Goal: Task Accomplishment & Management: Manage account settings

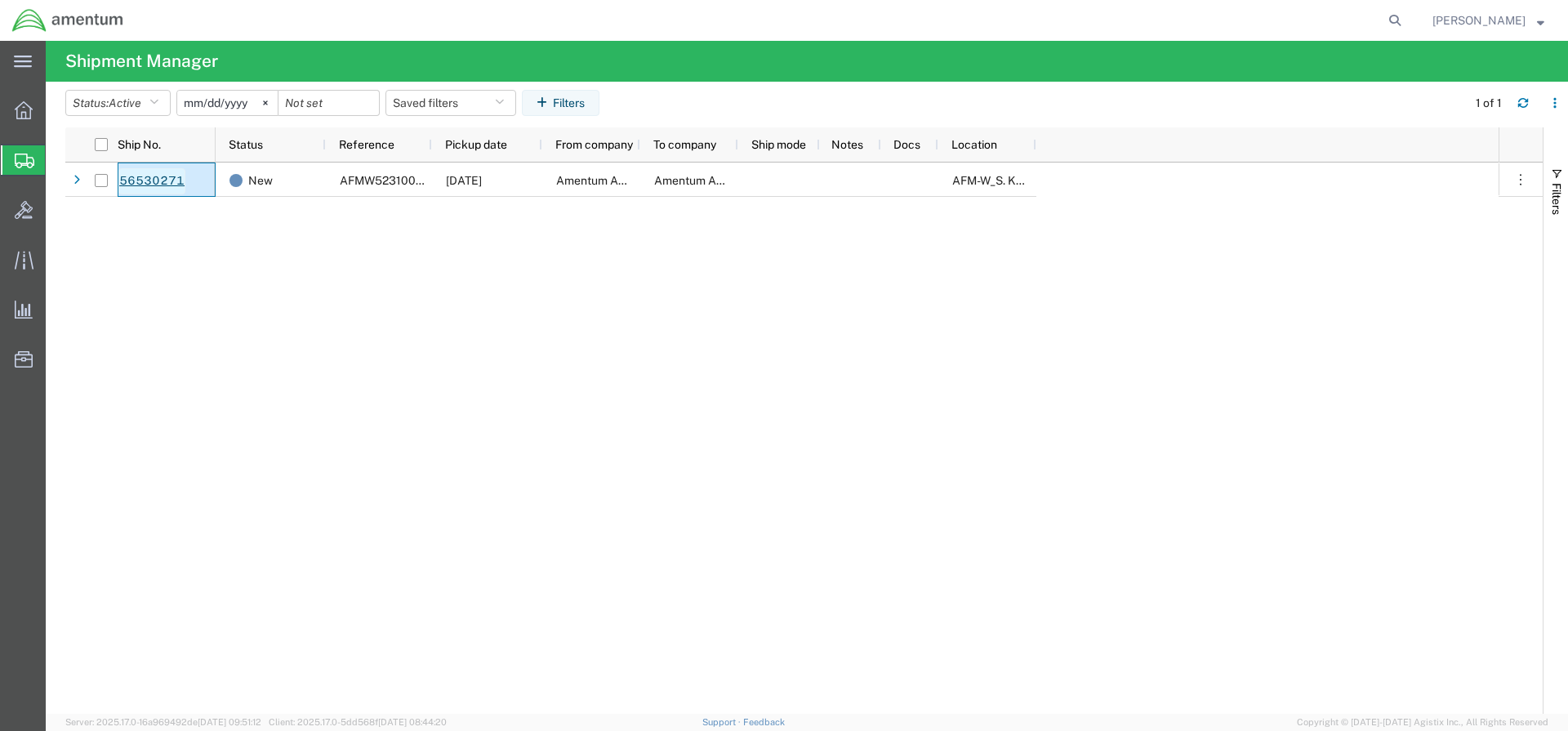
click at [158, 179] on link "56530271" at bounding box center [151, 180] width 67 height 26
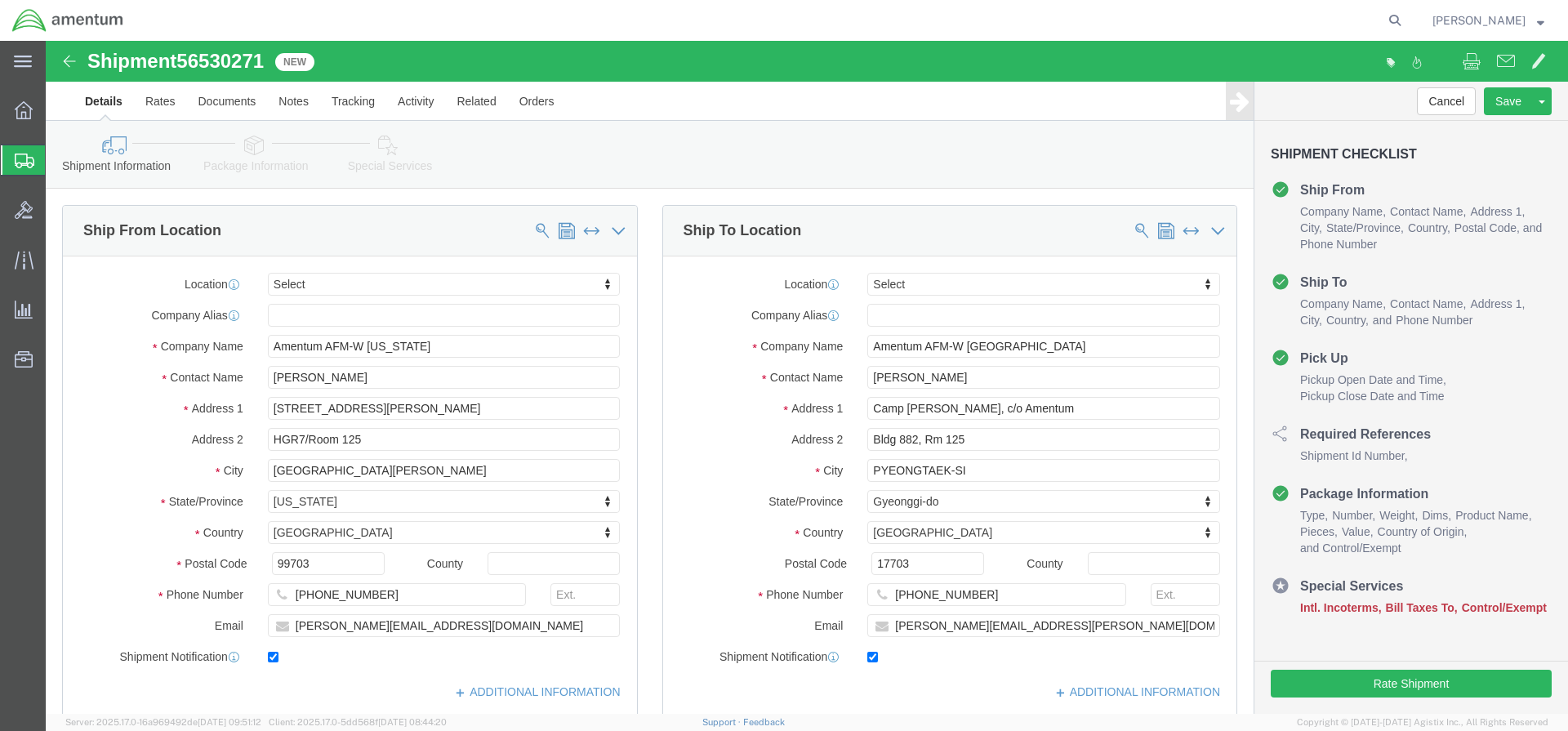
select select
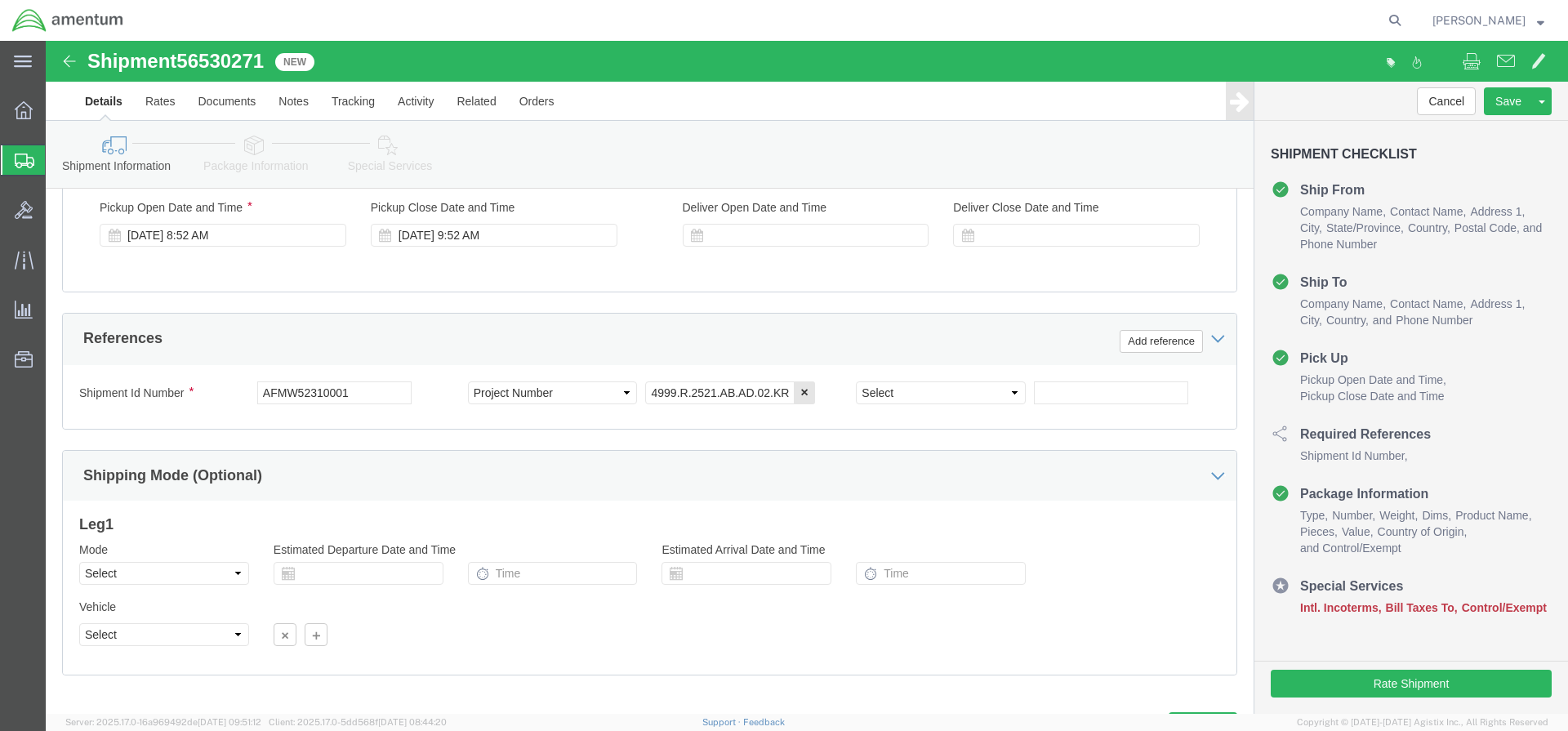
click at [19, 156] on icon at bounding box center [25, 161] width 20 height 15
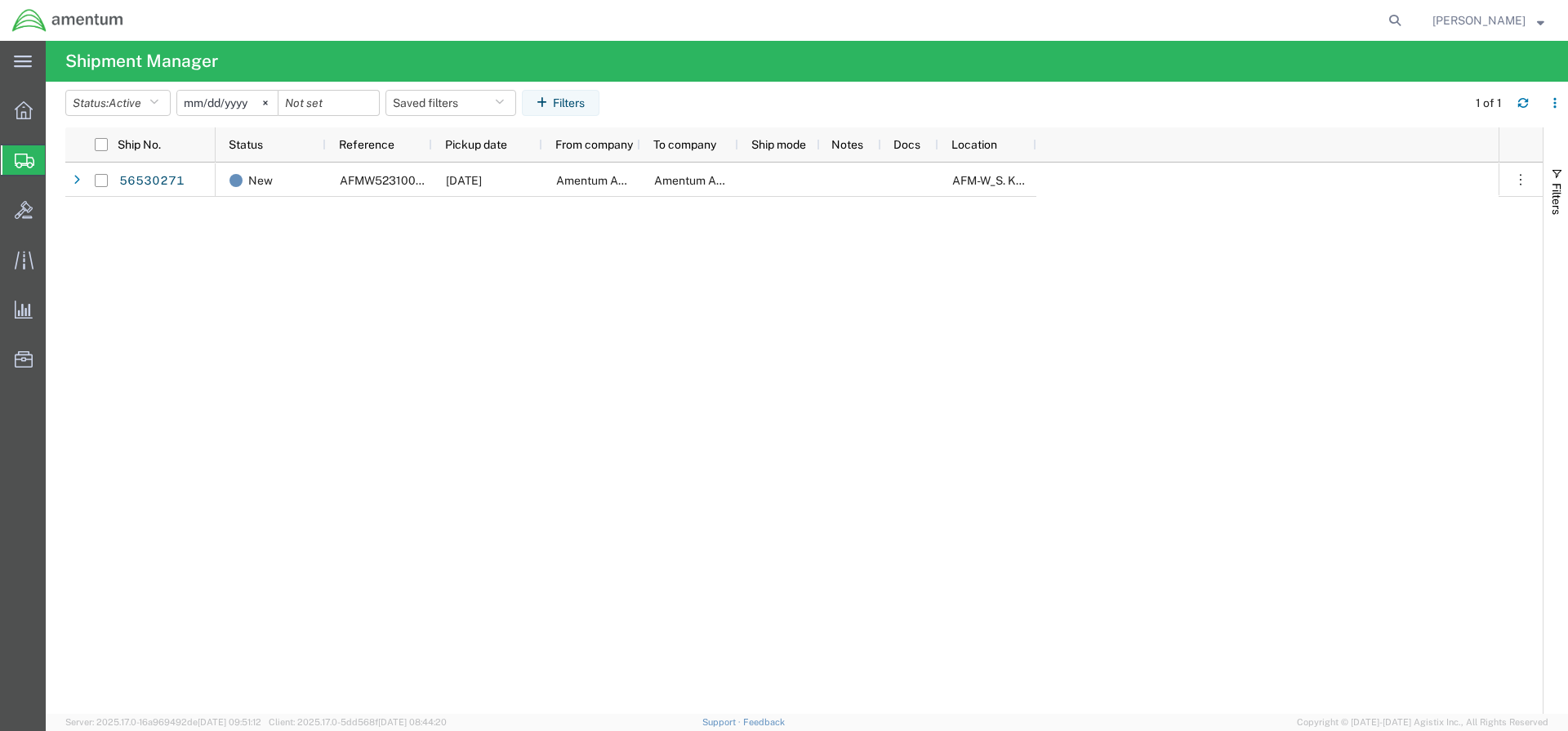
click at [1531, 15] on span "[PERSON_NAME]" at bounding box center [1488, 21] width 111 height 18
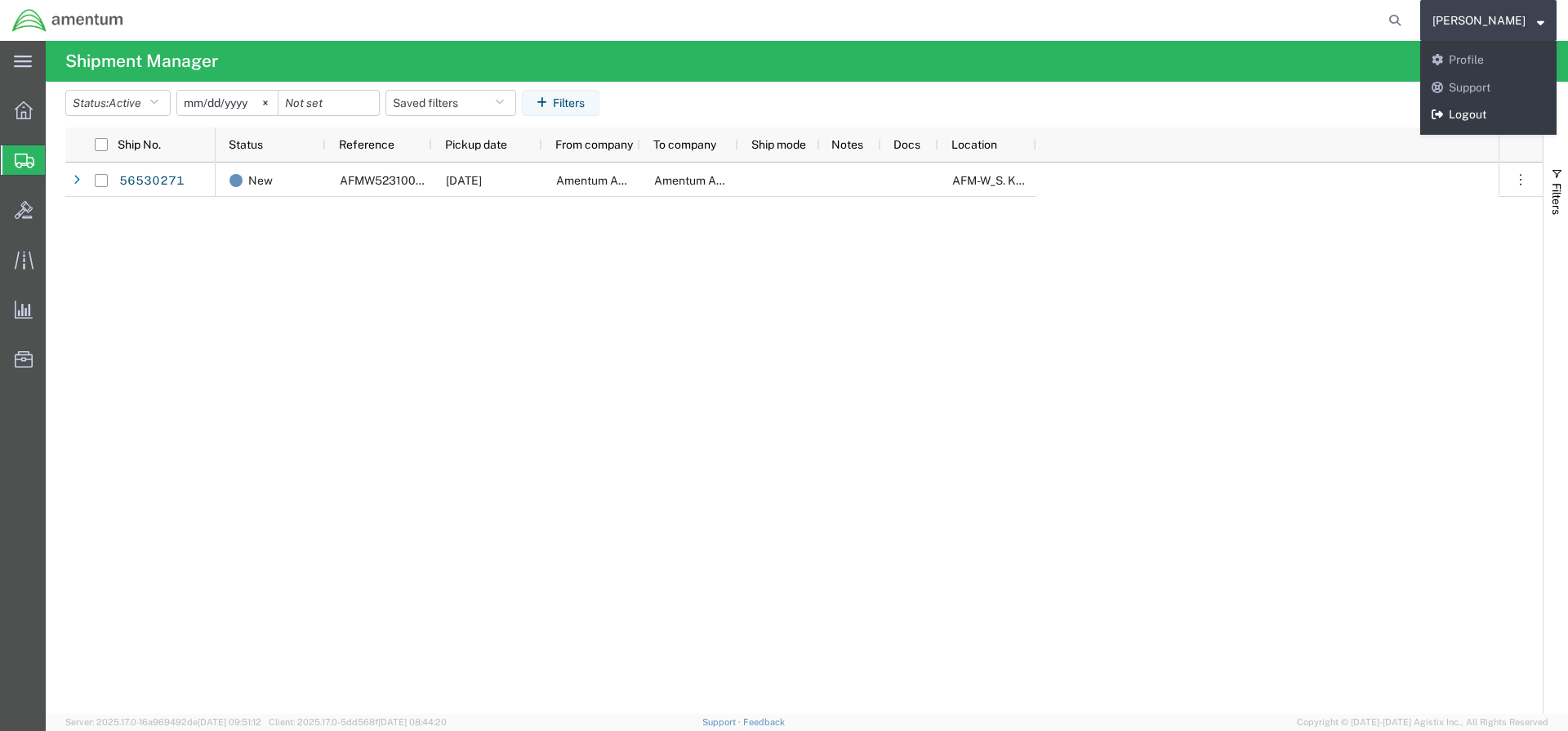
click at [1482, 117] on link "Logout" at bounding box center [1488, 115] width 136 height 27
